Goal: Book appointment/travel/reservation

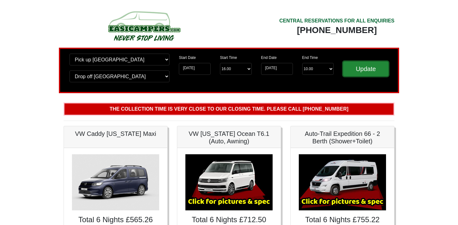
click at [365, 71] on input "Update" at bounding box center [365, 68] width 45 height 15
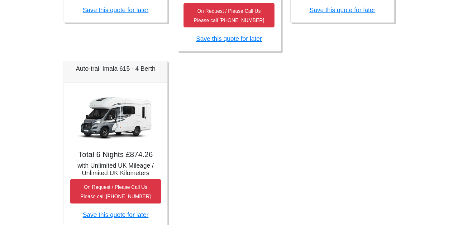
scroll to position [422, 0]
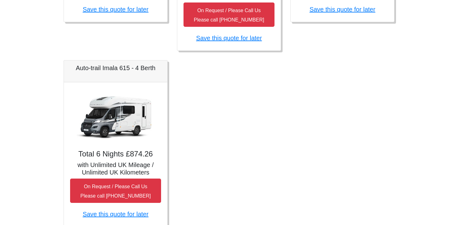
click at [126, 115] on img at bounding box center [115, 116] width 87 height 56
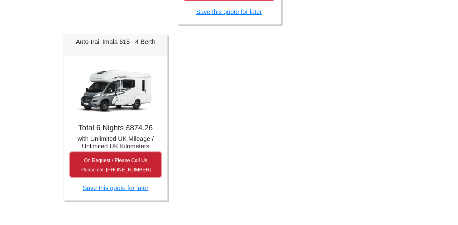
click at [107, 163] on small "On Request / Please Call Us Please call [PHONE_NUMBER]" at bounding box center [115, 165] width 70 height 15
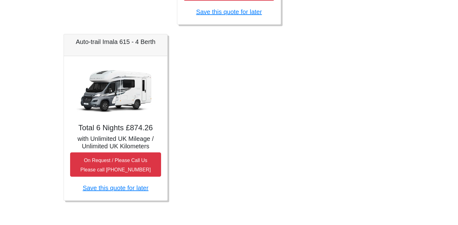
click at [121, 84] on img at bounding box center [115, 90] width 87 height 56
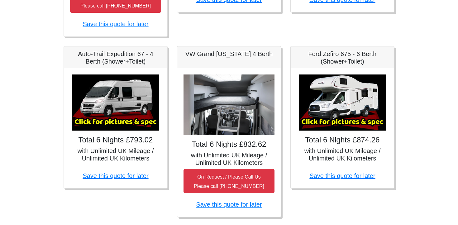
scroll to position [236, 0]
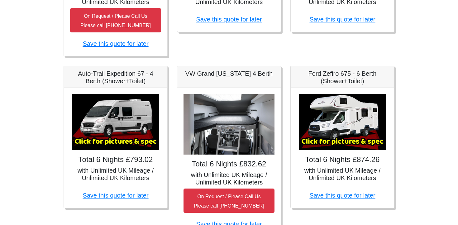
click at [106, 114] on img at bounding box center [115, 122] width 87 height 56
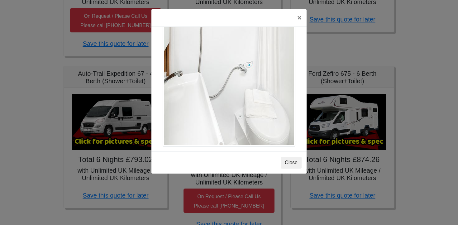
scroll to position [857, 0]
click at [288, 163] on button "Close" at bounding box center [291, 163] width 21 height 12
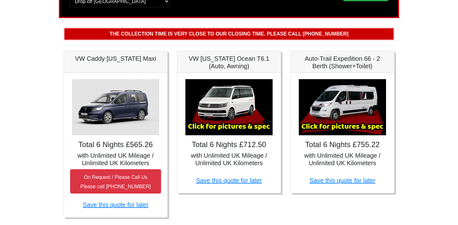
scroll to position [0, 0]
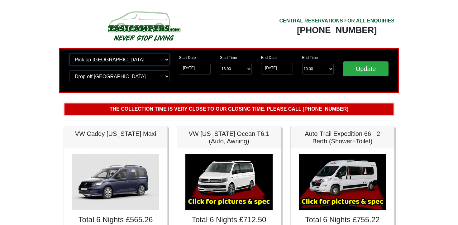
click at [149, 61] on select "Change pick up location? Pick up [GEOGRAPHIC_DATA] [GEOGRAPHIC_DATA] [GEOGRAPHI…" at bounding box center [119, 60] width 100 height 12
select select "EDI"
click at [114, 78] on select "Change drop off location? Drop off [GEOGRAPHIC_DATA] [GEOGRAPHIC_DATA] [GEOGRAP…" at bounding box center [119, 76] width 100 height 12
select select "EDI"
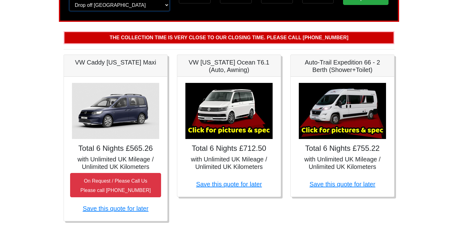
scroll to position [109, 0]
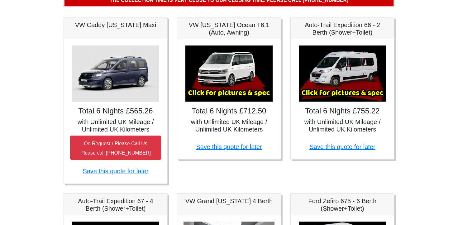
click at [347, 60] on img at bounding box center [342, 73] width 87 height 56
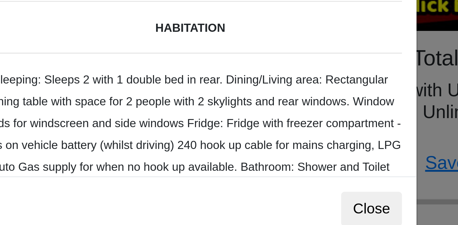
scroll to position [0, 0]
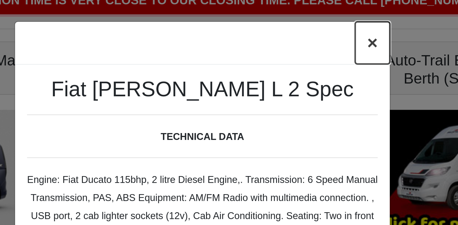
click at [298, 17] on button "×" at bounding box center [299, 17] width 14 height 17
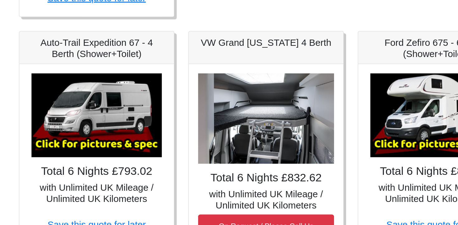
scroll to position [207, 0]
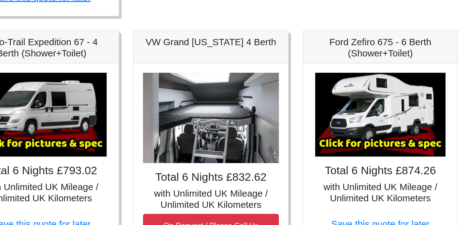
click at [352, 145] on img at bounding box center [342, 151] width 87 height 56
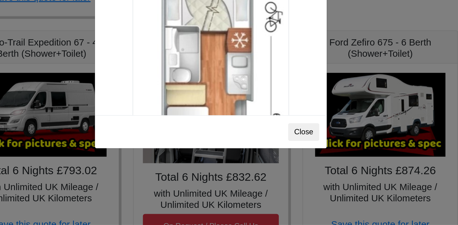
scroll to position [971, 0]
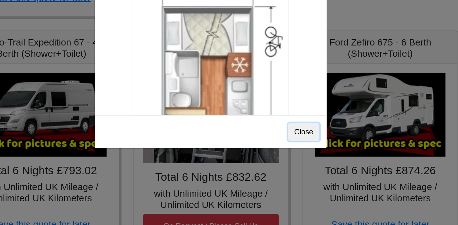
click at [292, 162] on button "Close" at bounding box center [291, 163] width 21 height 12
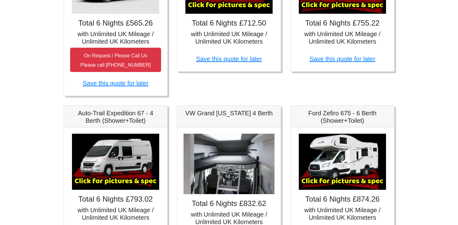
scroll to position [0, 0]
